Goal: Transaction & Acquisition: Purchase product/service

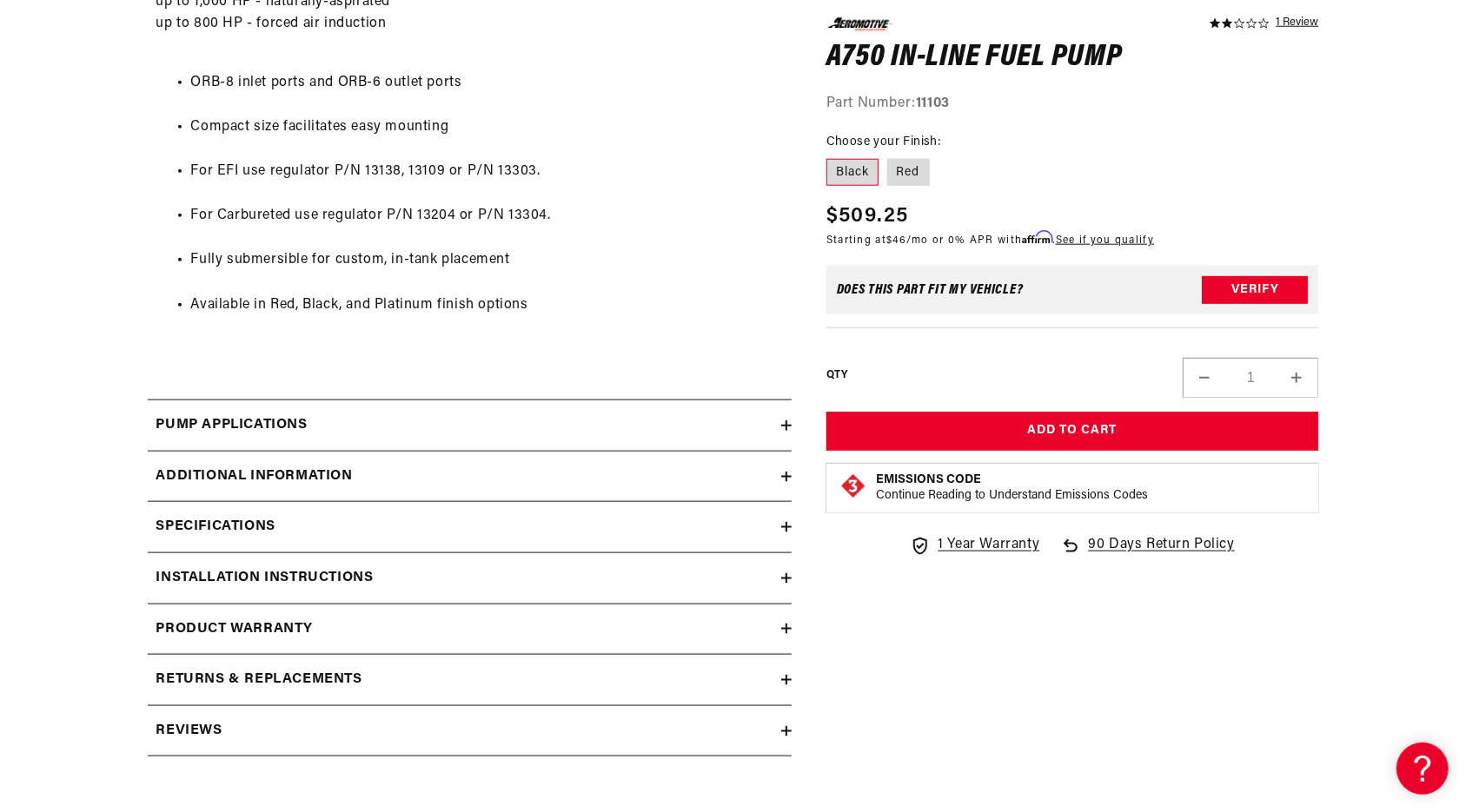
scroll to position [1178, 0]
click at [789, 475] on icon at bounding box center [787, 475] width 11 height 0
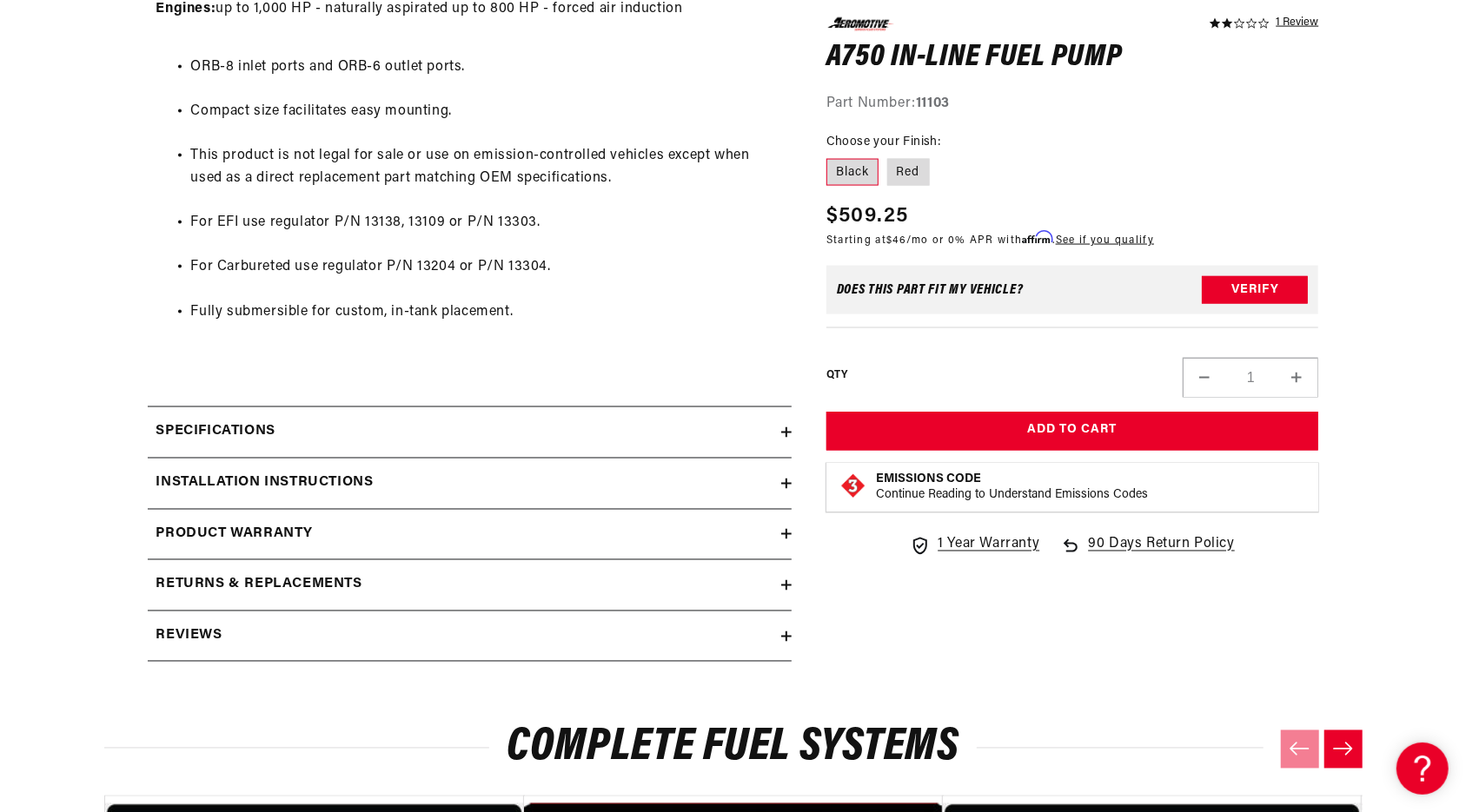
scroll to position [1776, 0]
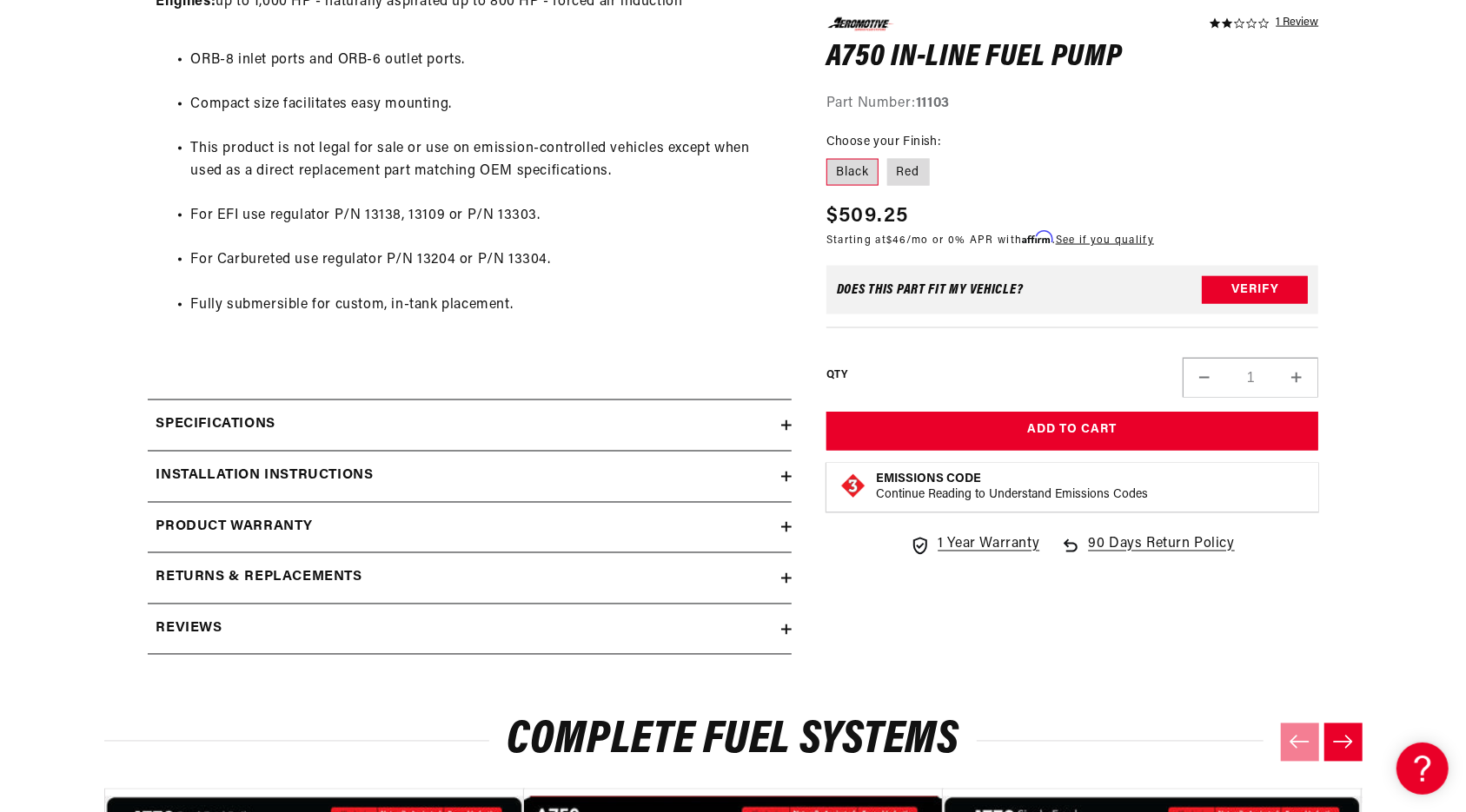
click at [788, 415] on summary "Specifications" at bounding box center [470, 426] width 644 height 51
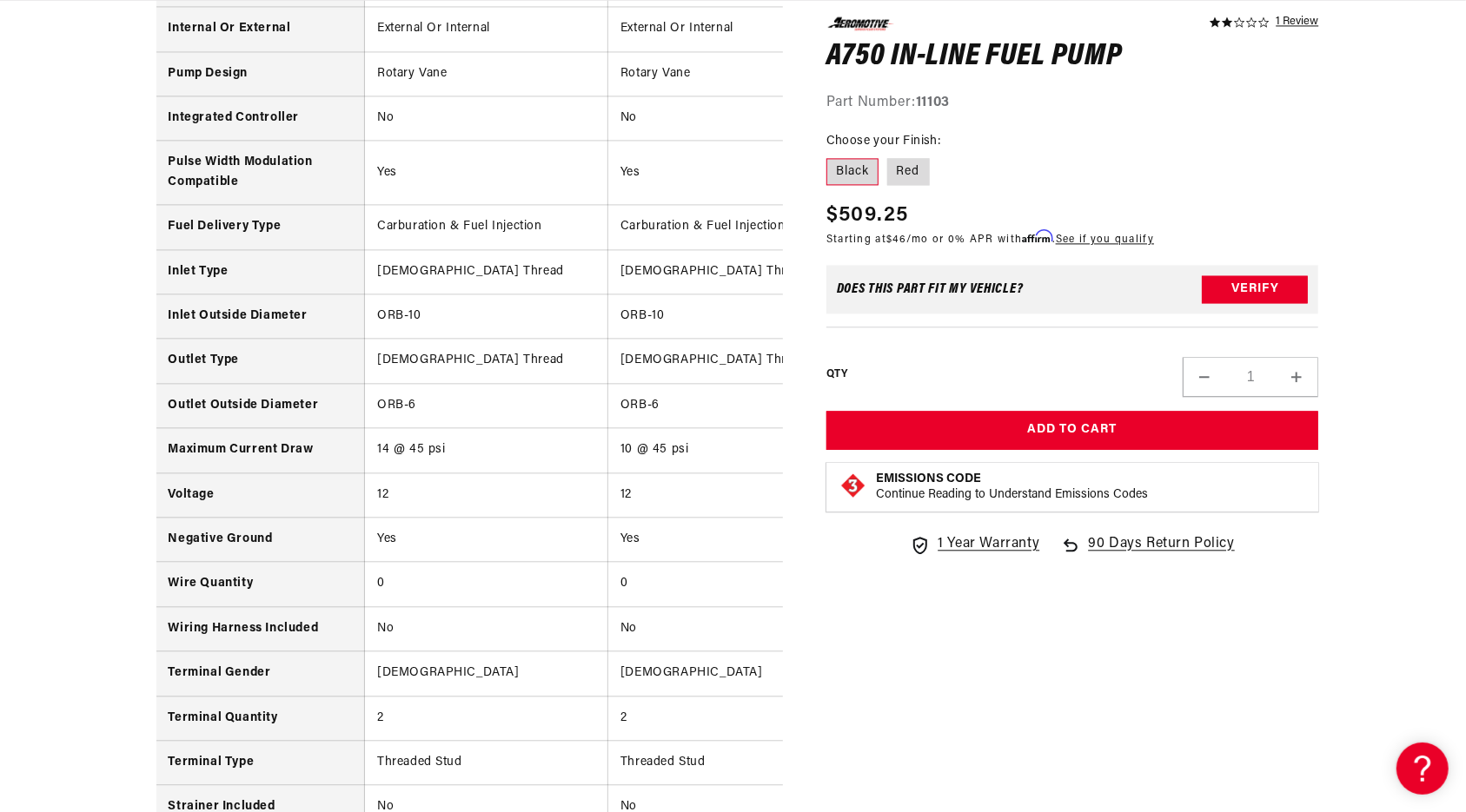
scroll to position [0, 0]
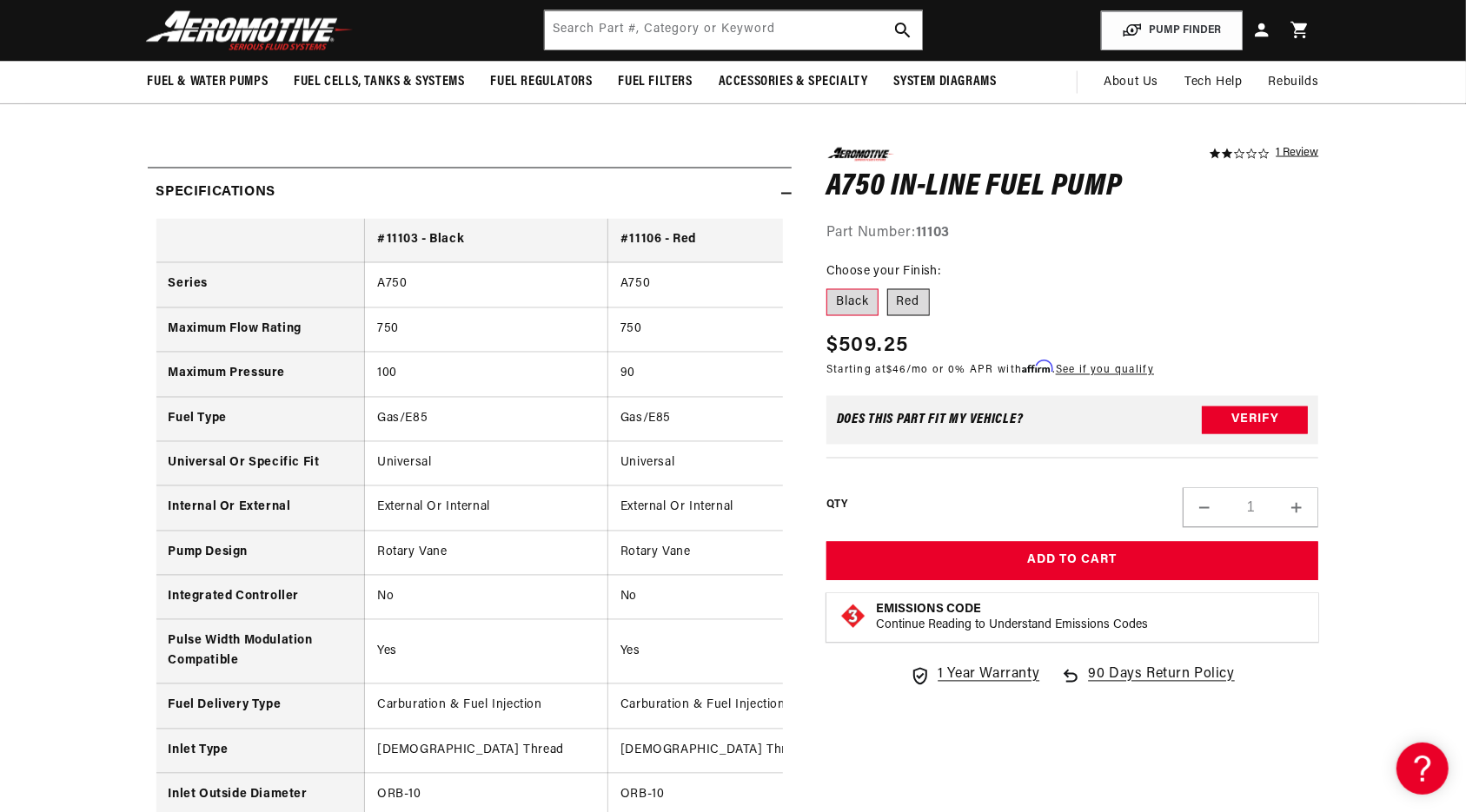
click at [908, 297] on label "Red" at bounding box center [908, 301] width 43 height 27
click at [888, 285] on input "Red" at bounding box center [887, 285] width 1 height 1
radio input "true"
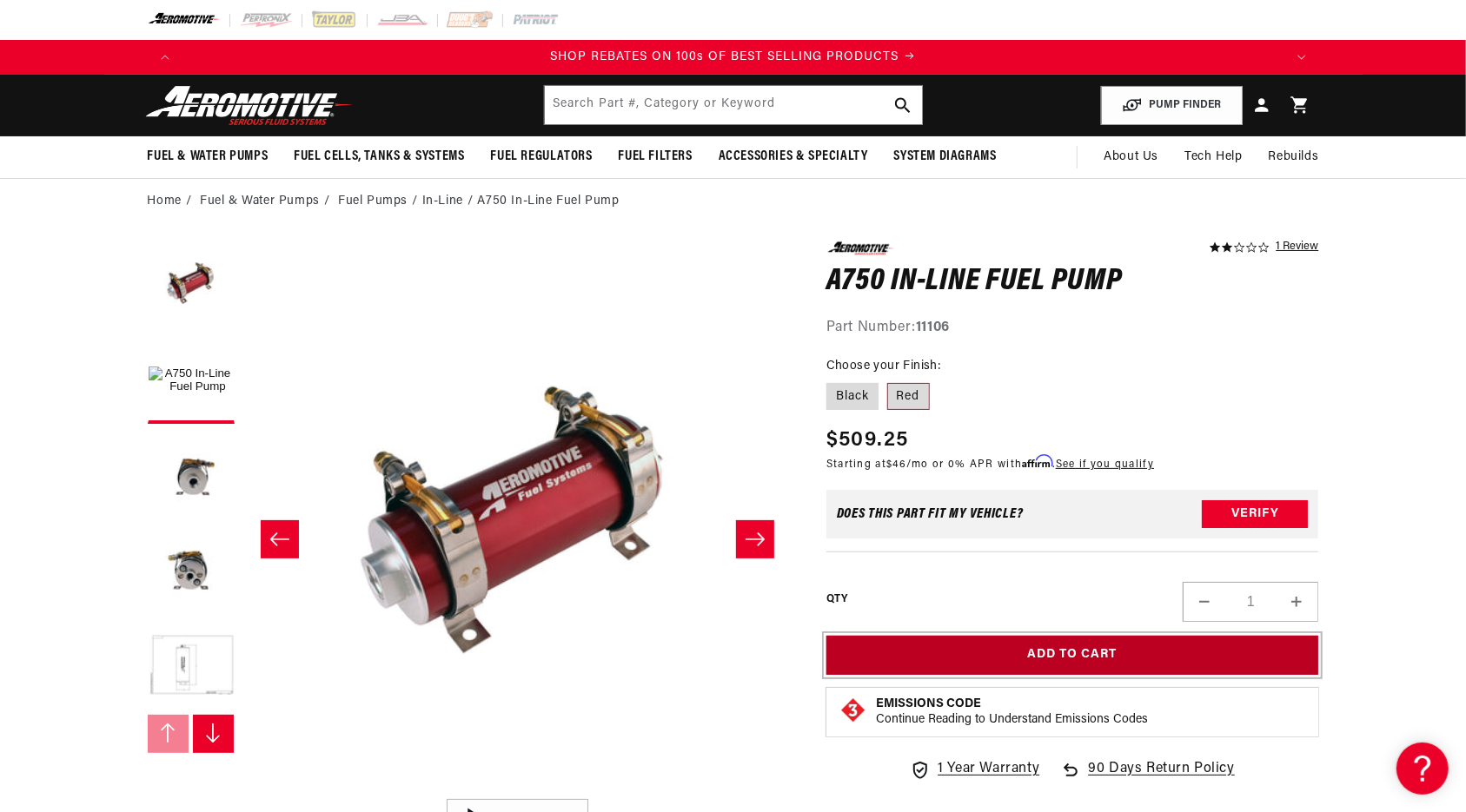
click at [945, 668] on button "Add to Cart" at bounding box center [1073, 655] width 493 height 39
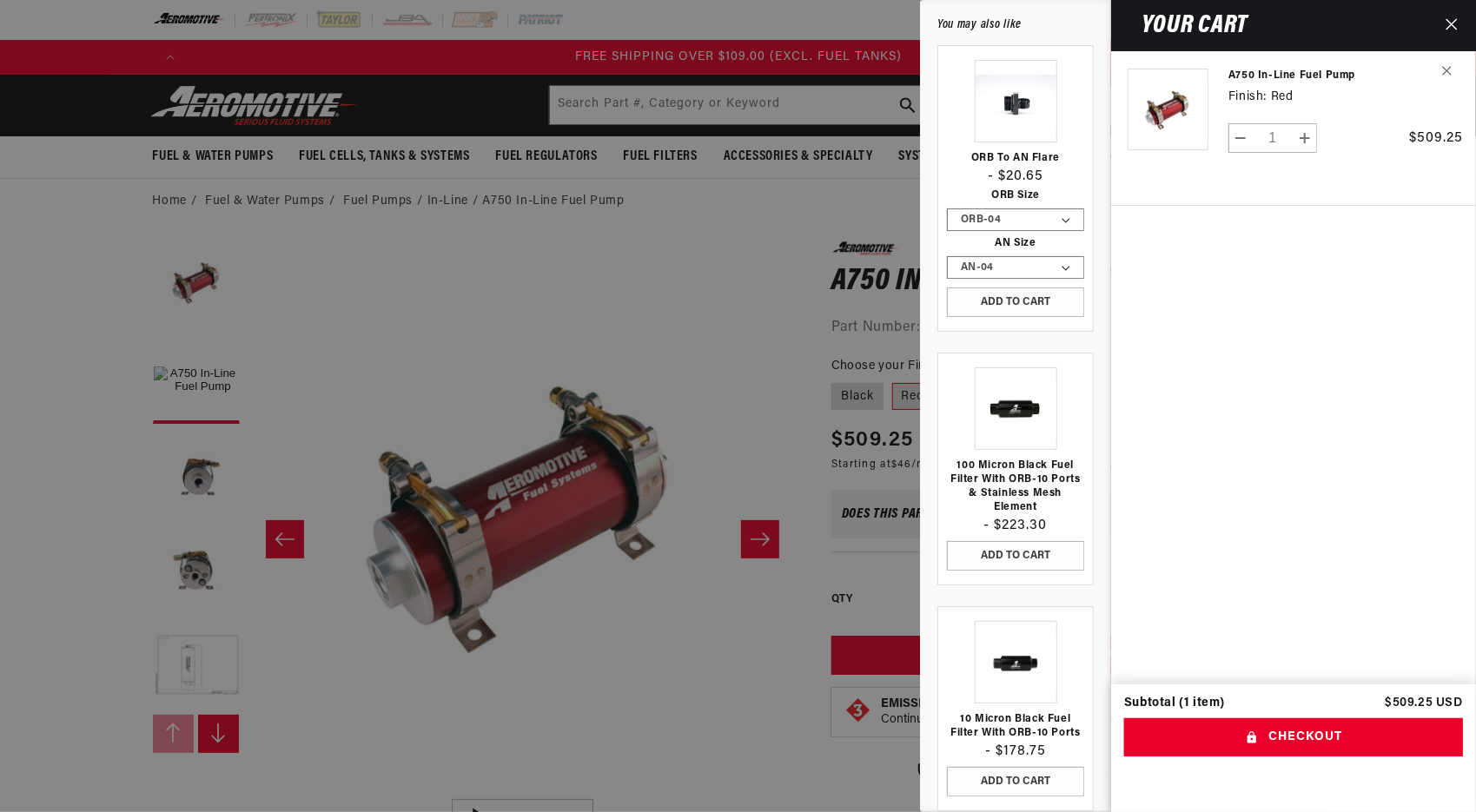
click at [1448, 25] on icon "Close" at bounding box center [1451, 25] width 12 height 12
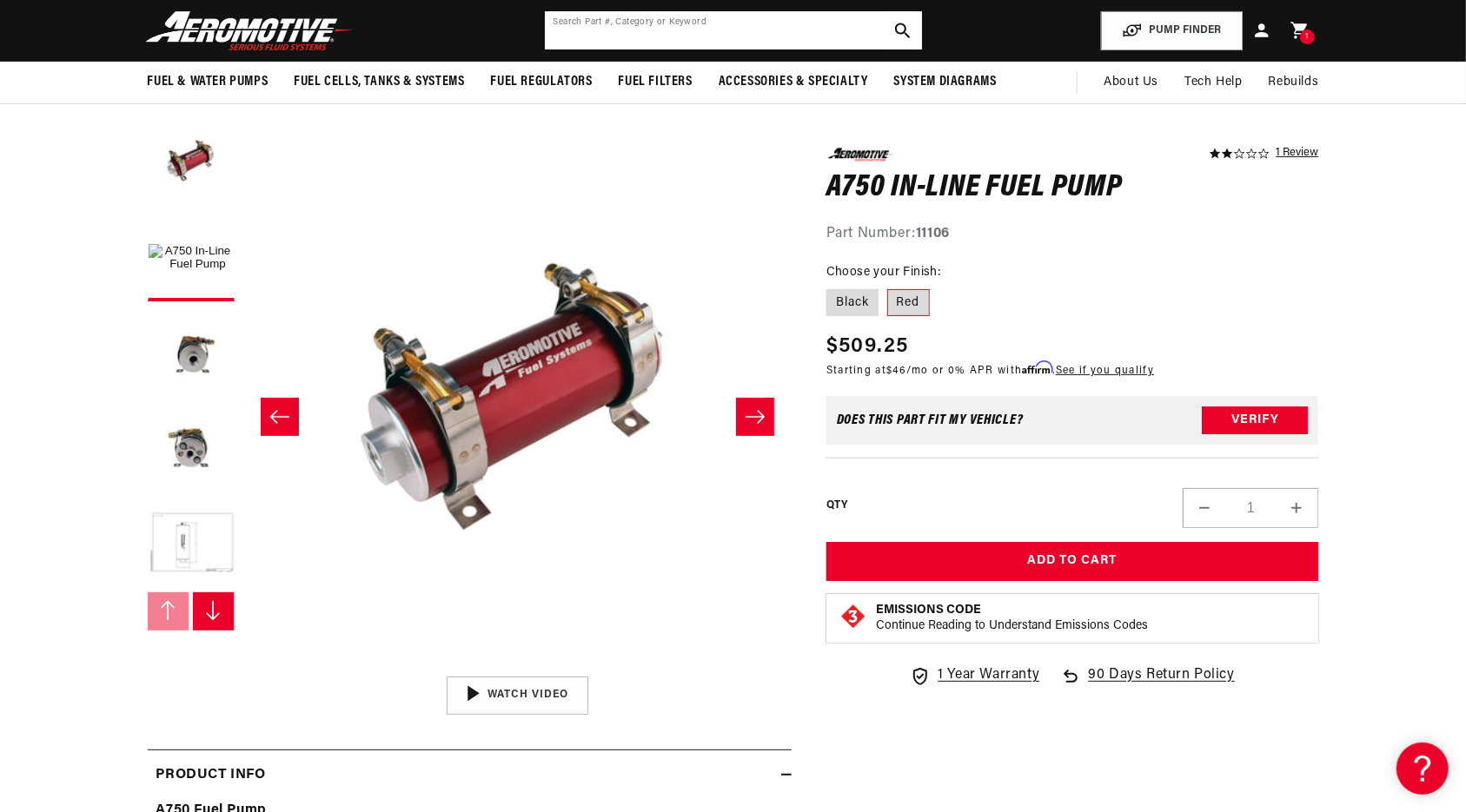
click at [668, 26] on input "text" at bounding box center [733, 30] width 377 height 38
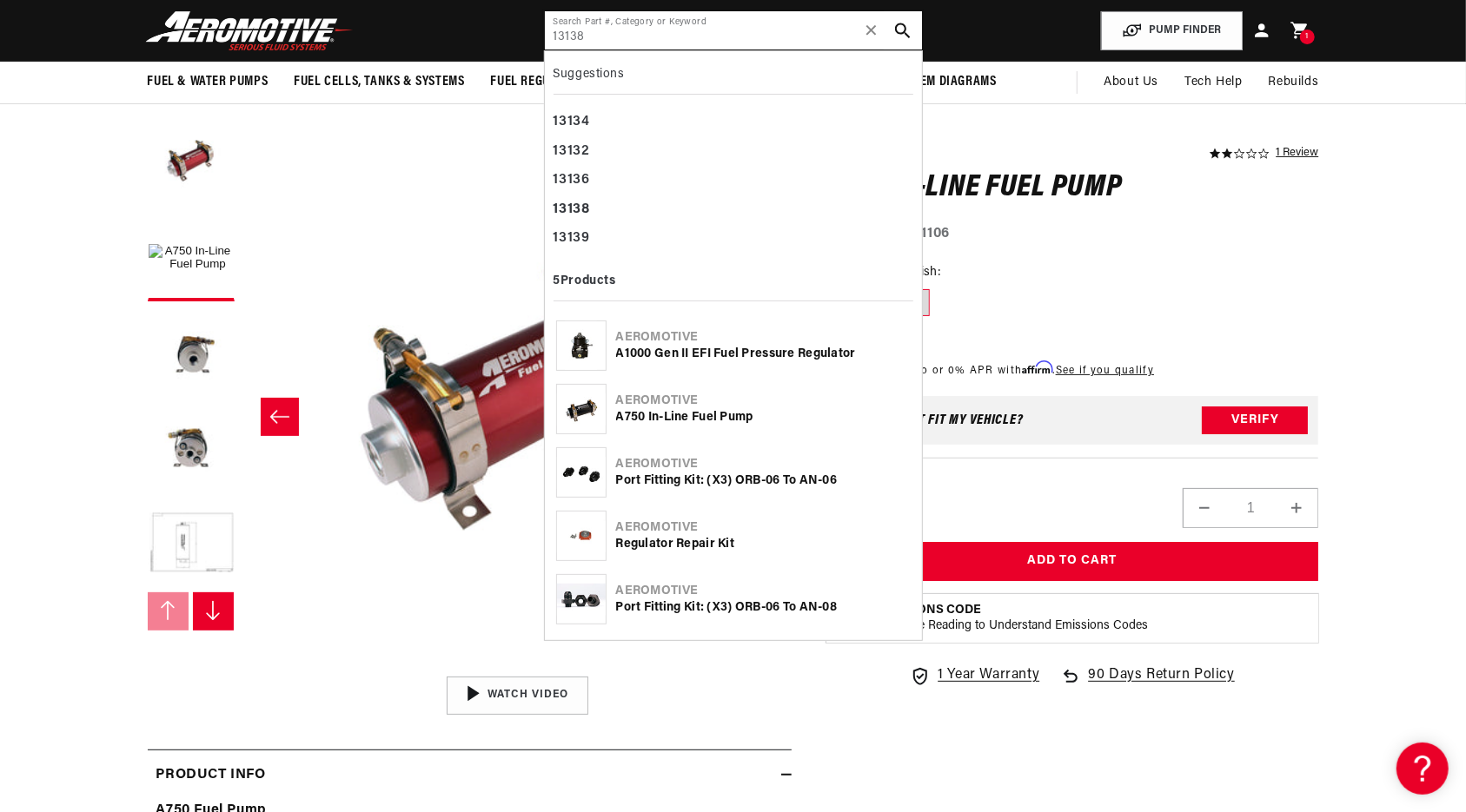
type input "13138"
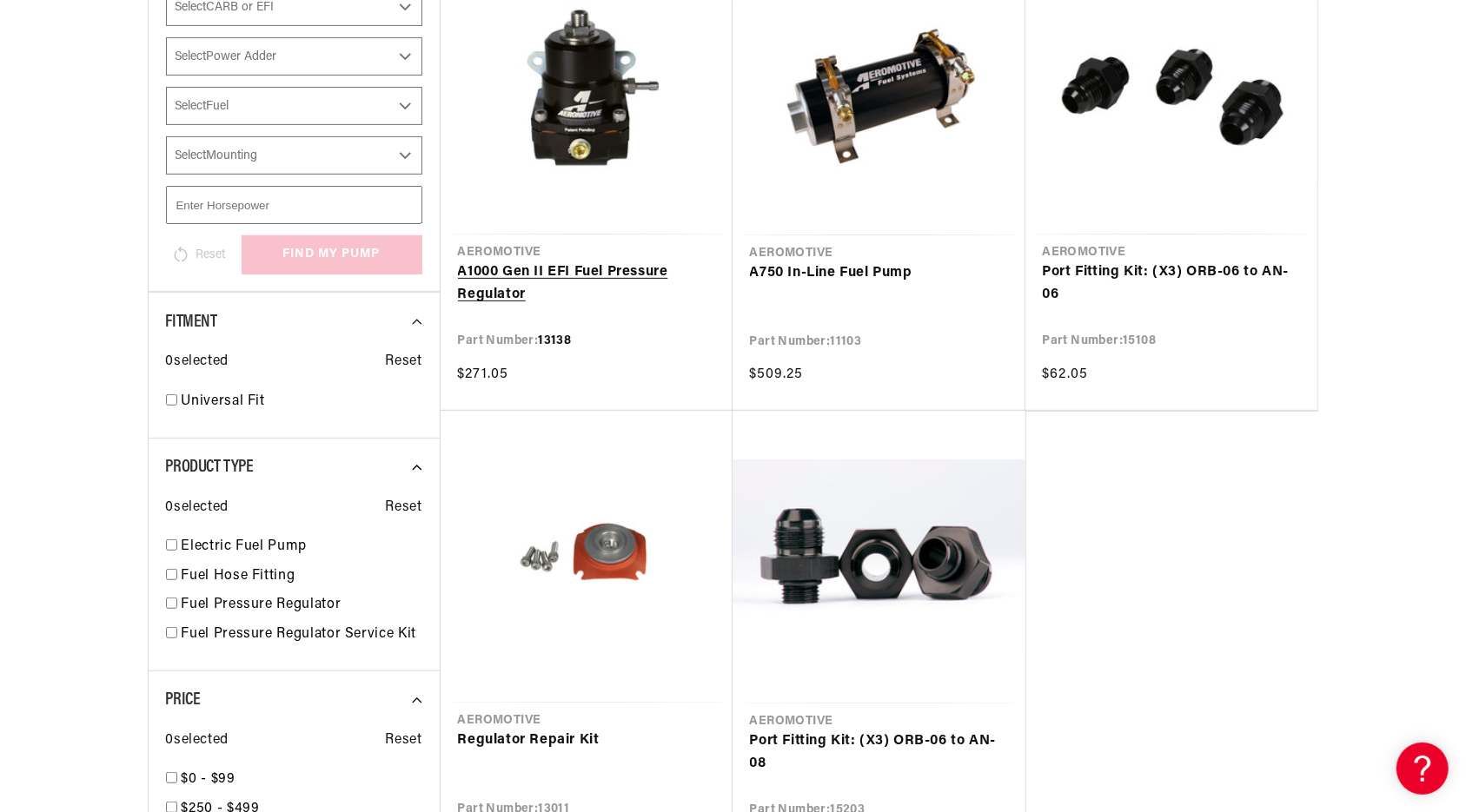
scroll to position [0, 2204]
click at [520, 288] on link "A1000 Gen II EFI Fuel Pressure Regulator" at bounding box center [586, 284] width 257 height 44
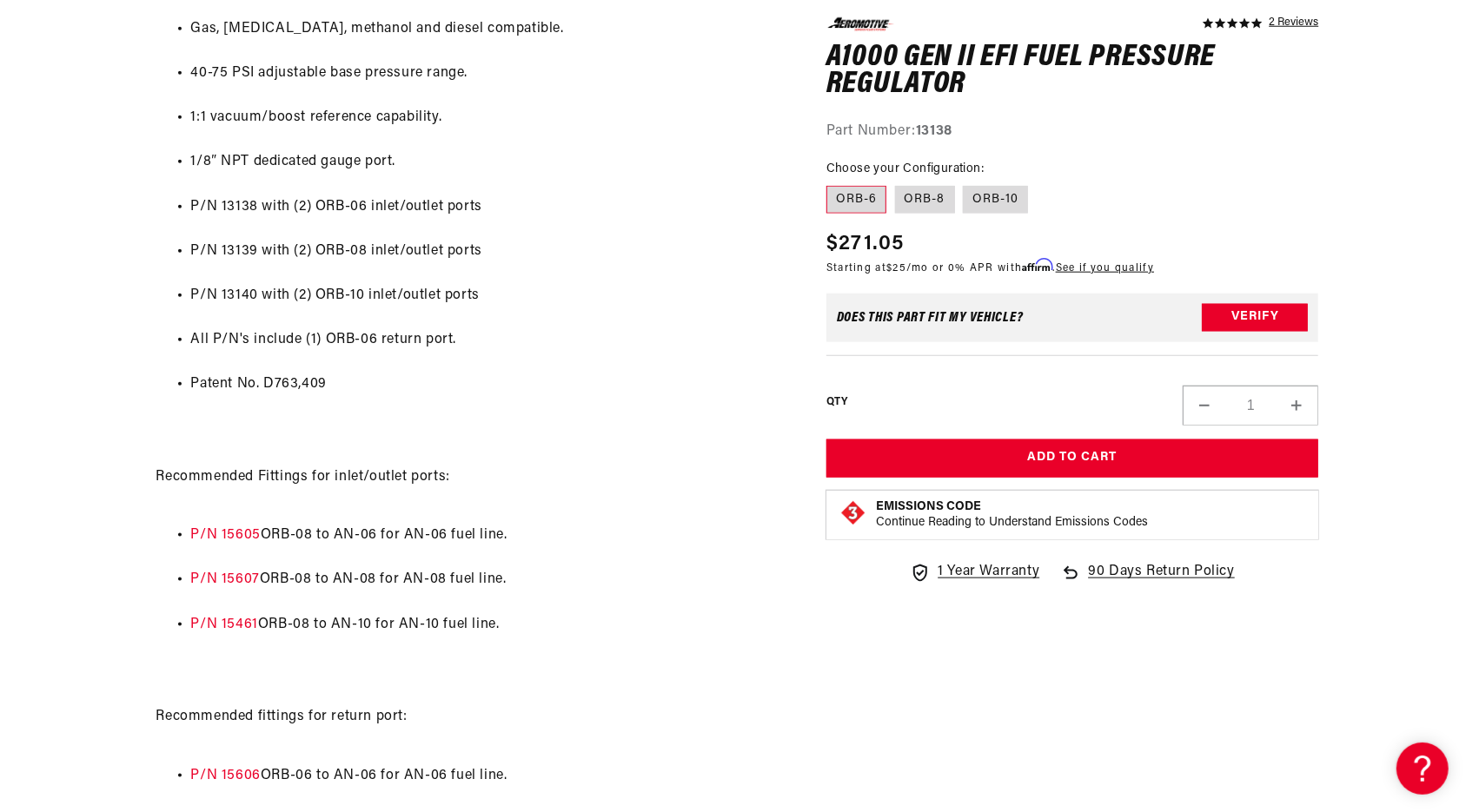
scroll to position [0, 1101]
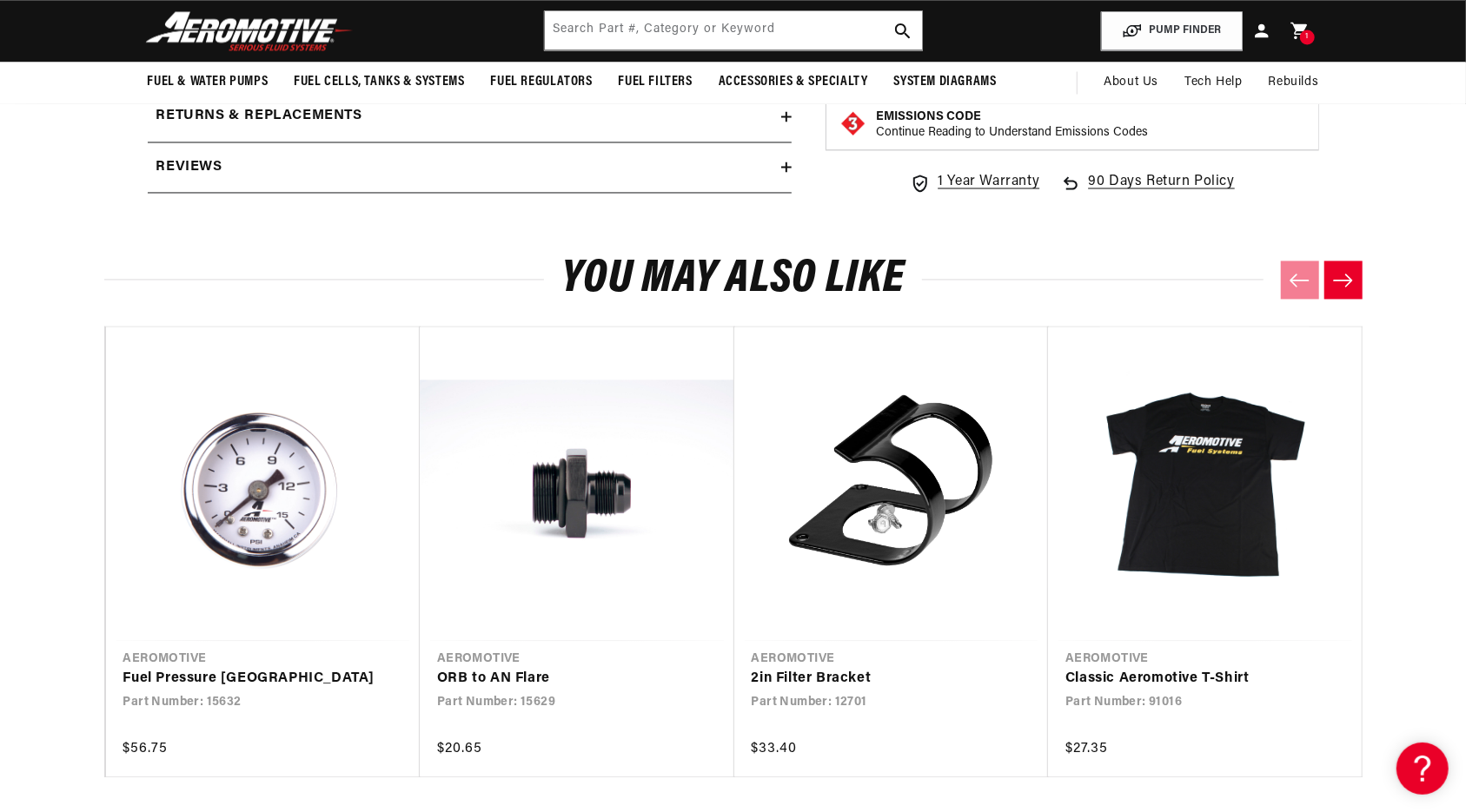
click at [592, 251] on div "You may also like Vendor Aeromotive Fuel Pressure Gauges" at bounding box center [733, 527] width 1258 height 614
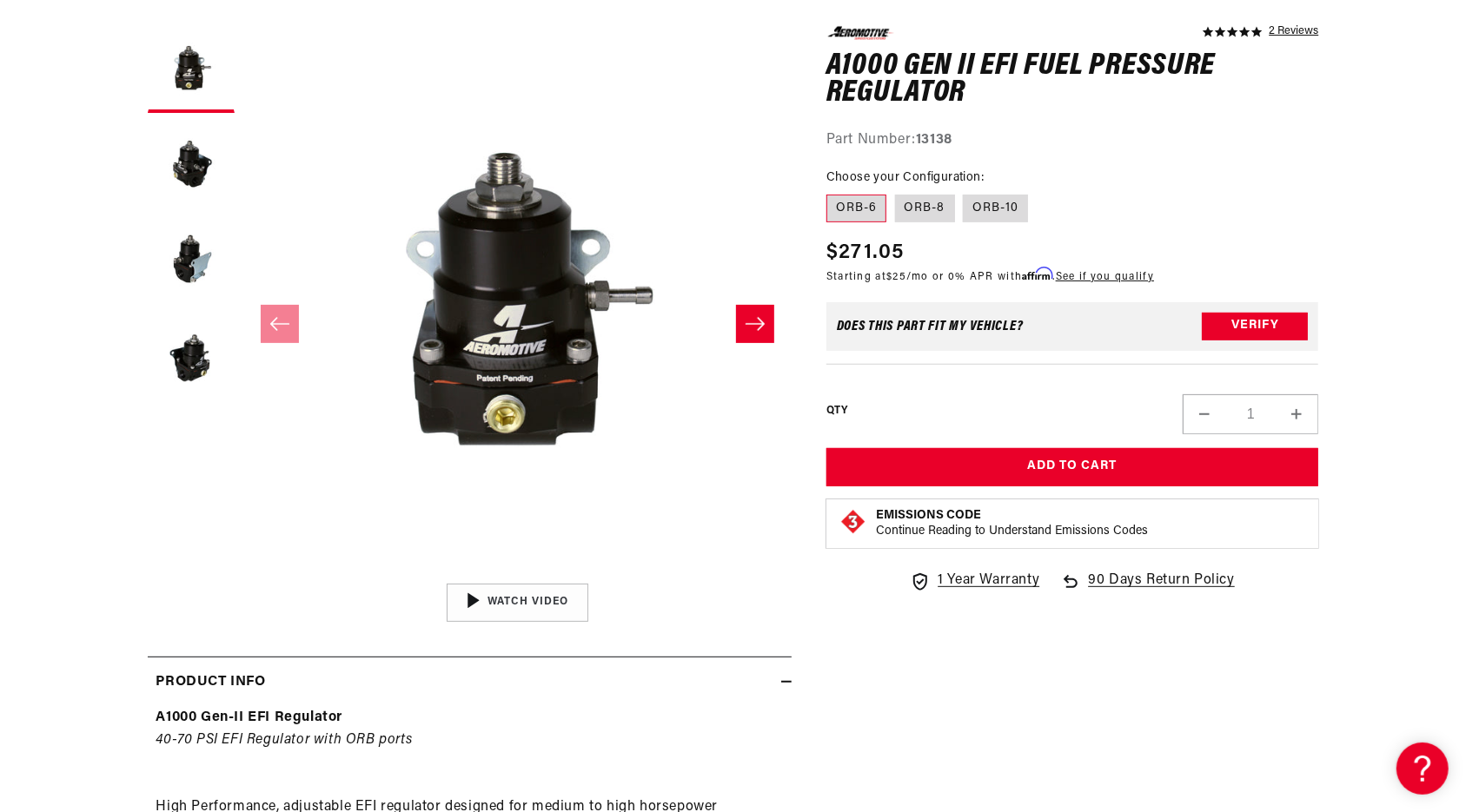
scroll to position [0, 0]
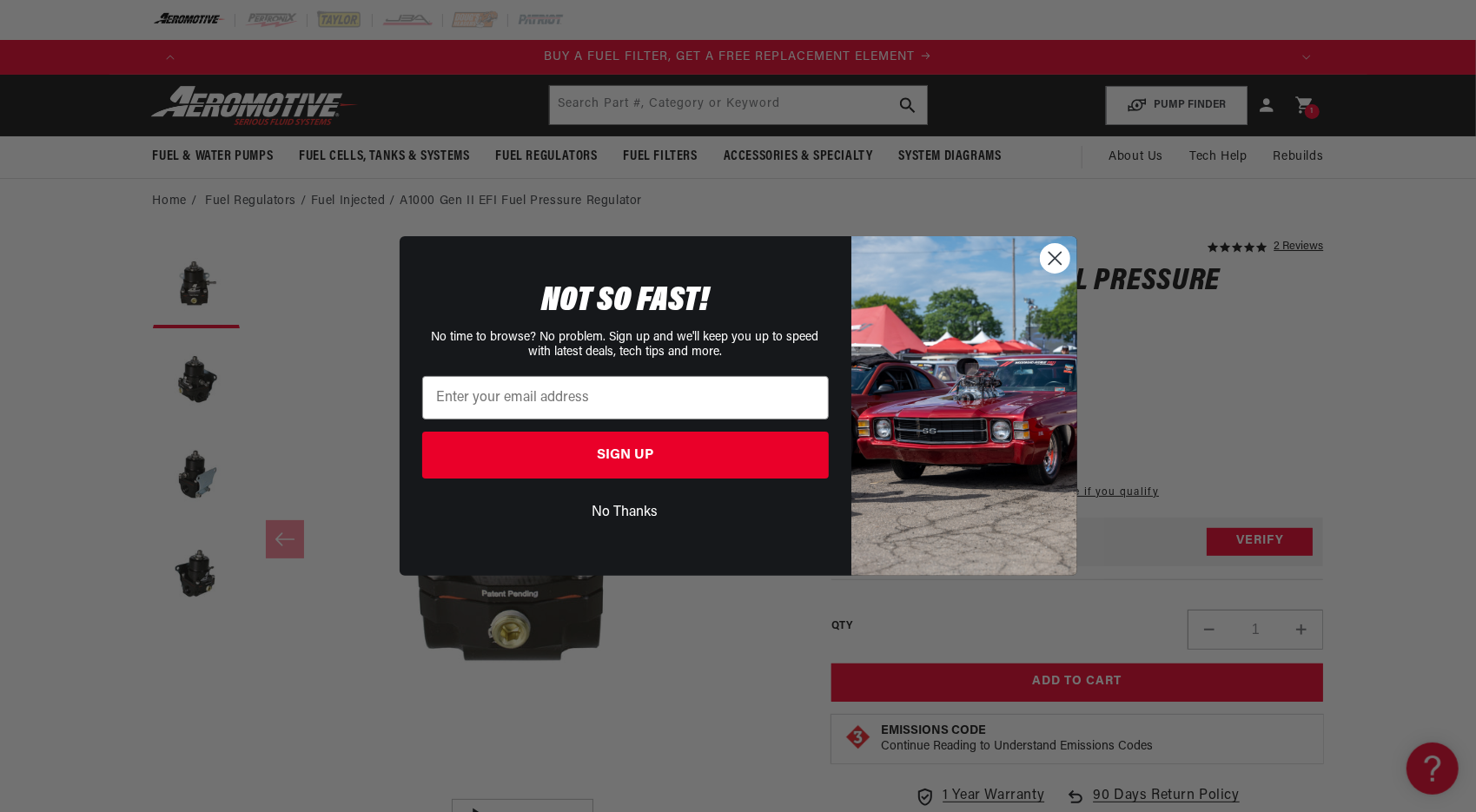
click at [1052, 262] on circle "Close dialog" at bounding box center [1054, 258] width 28 height 28
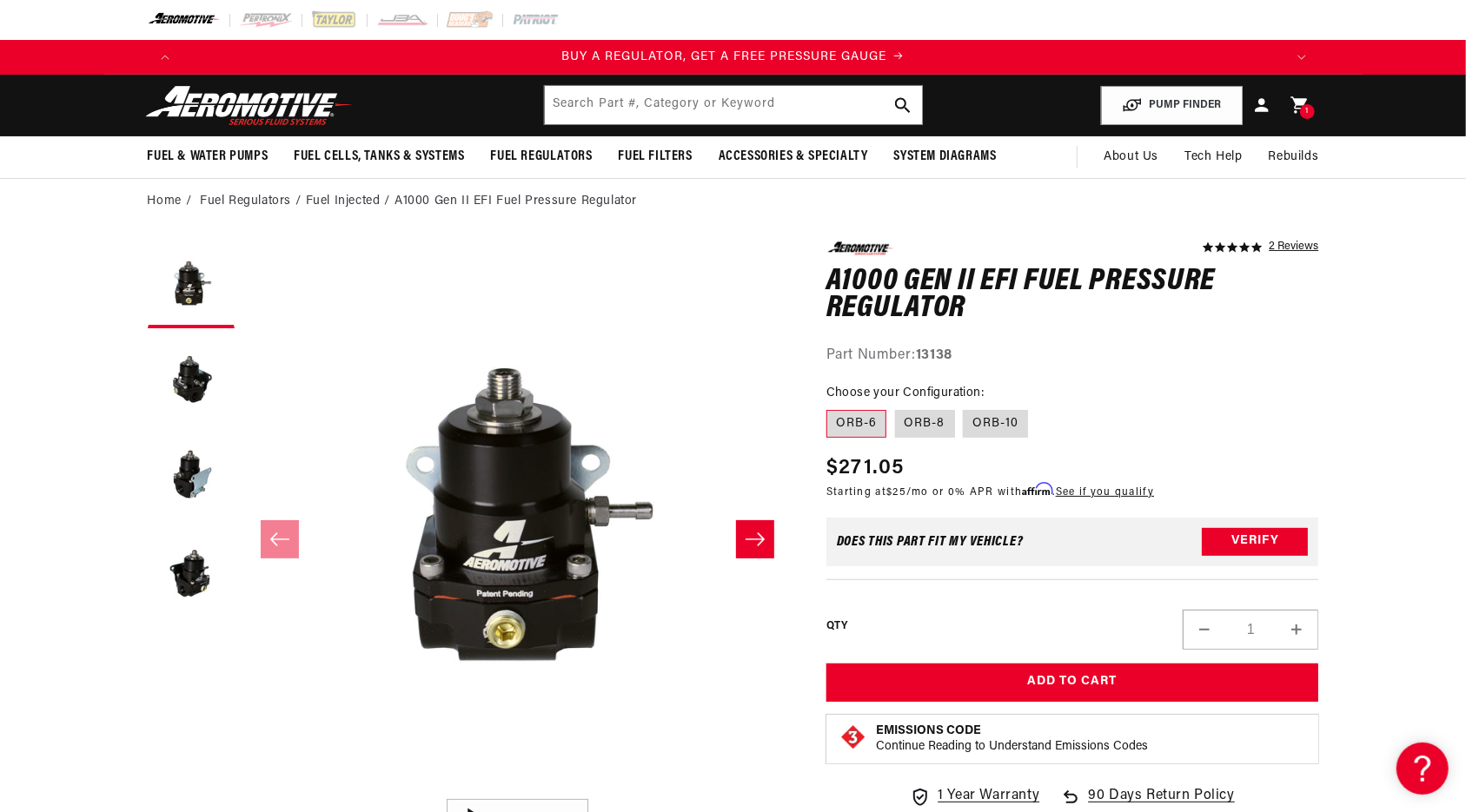
scroll to position [0, 1101]
